Goal: Task Accomplishment & Management: Manage account settings

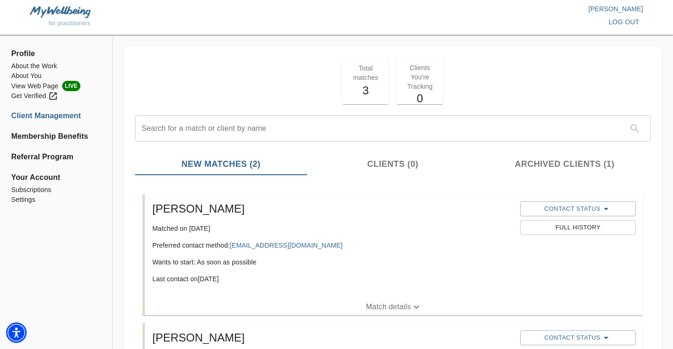
scroll to position [127, 0]
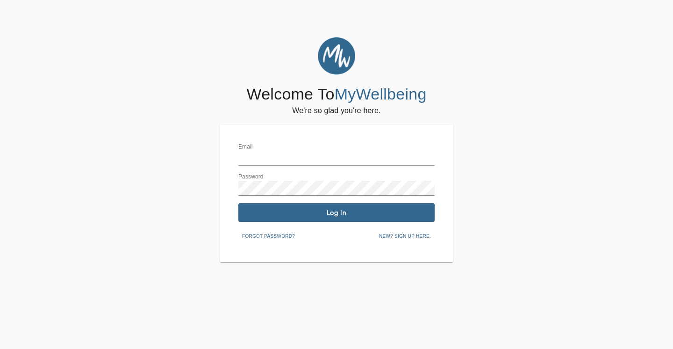
type input "[PERSON_NAME][EMAIL_ADDRESS][DOMAIN_NAME]"
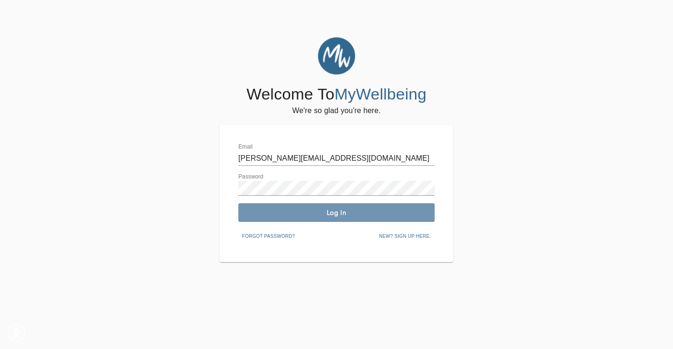
click at [310, 218] on button "Log In" at bounding box center [336, 212] width 196 height 19
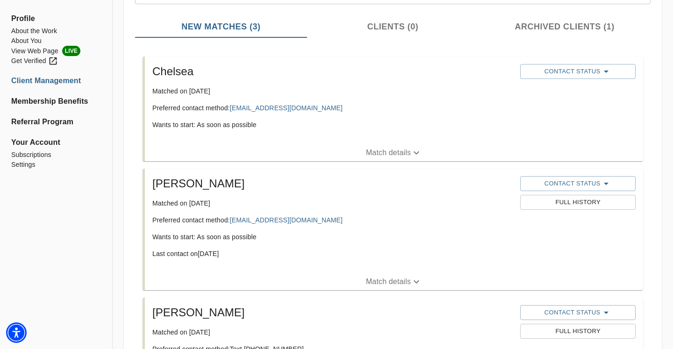
scroll to position [48, 0]
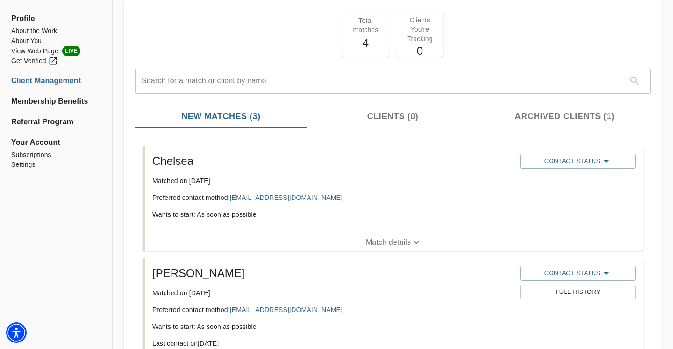
click at [400, 239] on p "Match details" at bounding box center [388, 242] width 45 height 11
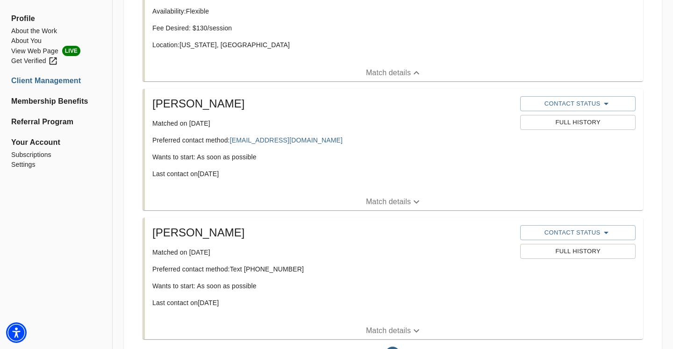
scroll to position [324, 0]
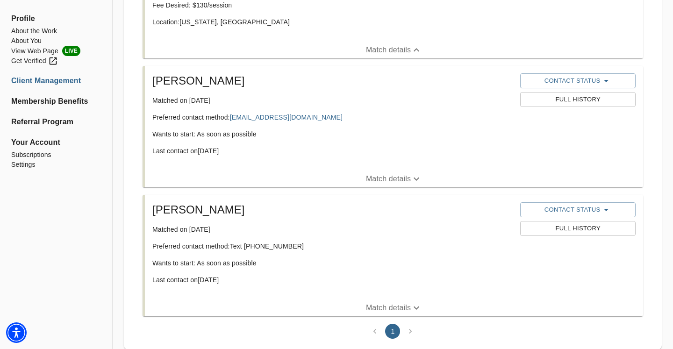
click at [391, 176] on p "Match details" at bounding box center [388, 178] width 45 height 11
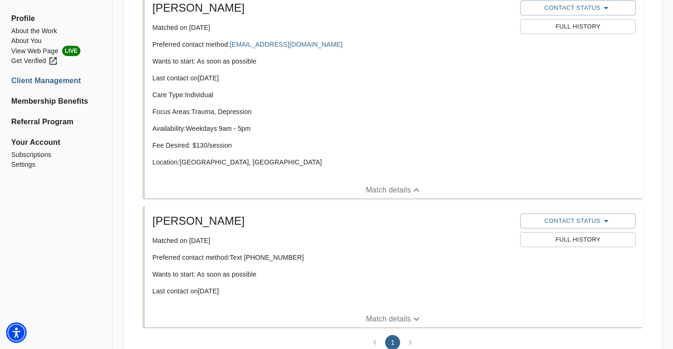
scroll to position [435, 0]
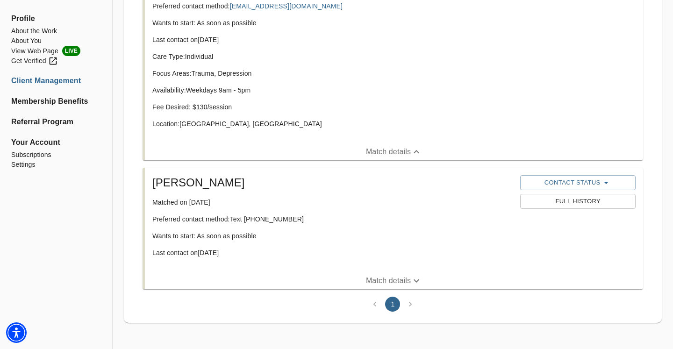
click at [385, 280] on p "Match details" at bounding box center [388, 280] width 45 height 11
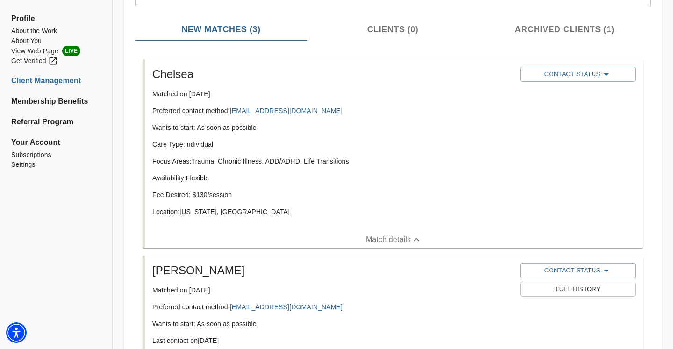
scroll to position [134, 0]
